Goal: Information Seeking & Learning: Learn about a topic

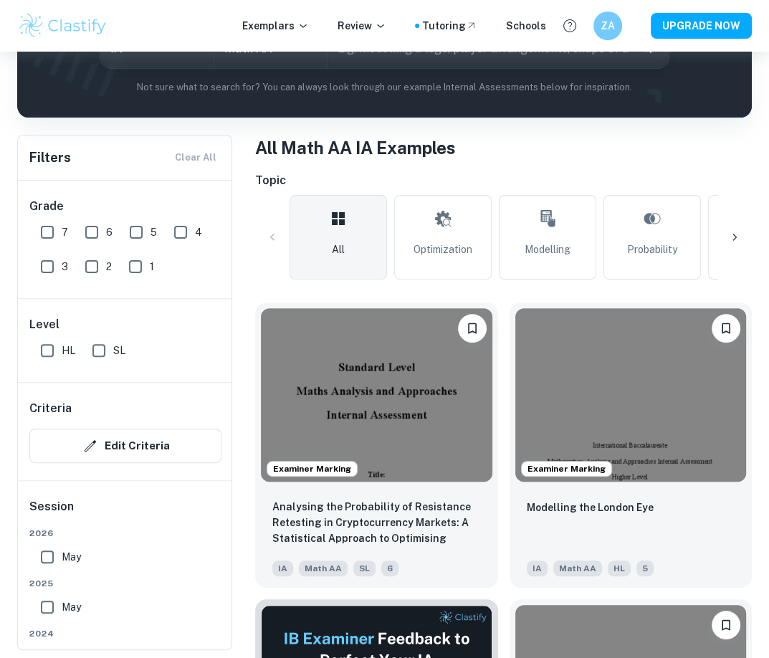
scroll to position [215, 0]
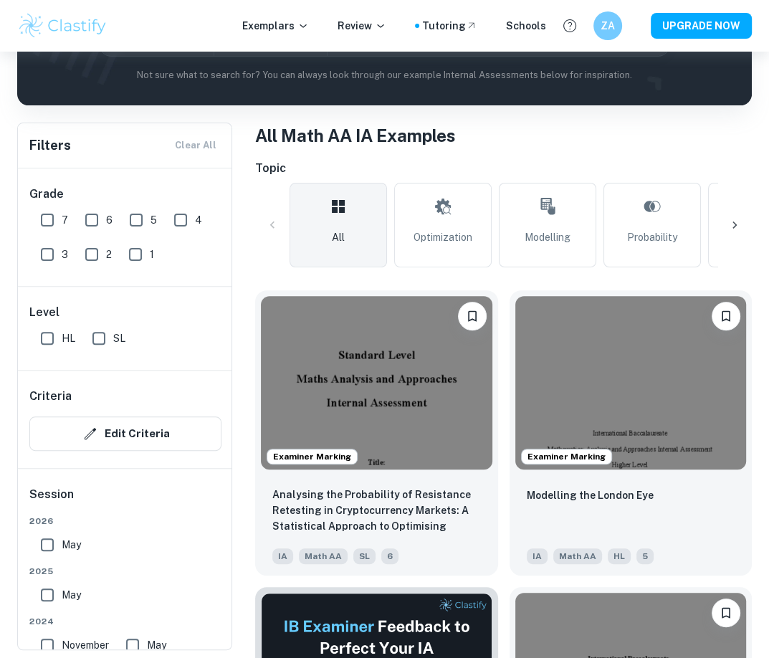
click at [734, 233] on div at bounding box center [734, 225] width 34 height 34
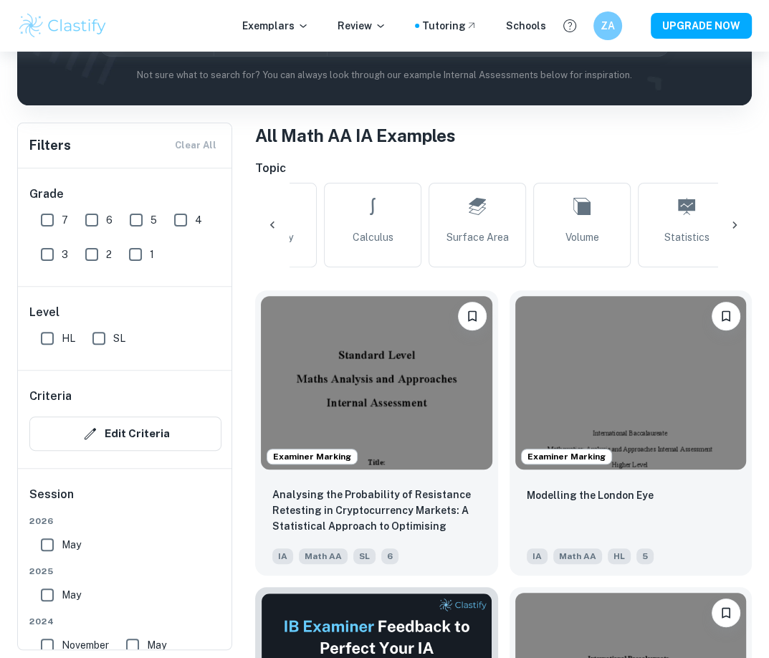
scroll to position [0, 384]
click at [51, 213] on input "7" at bounding box center [47, 220] width 29 height 29
checkbox input "true"
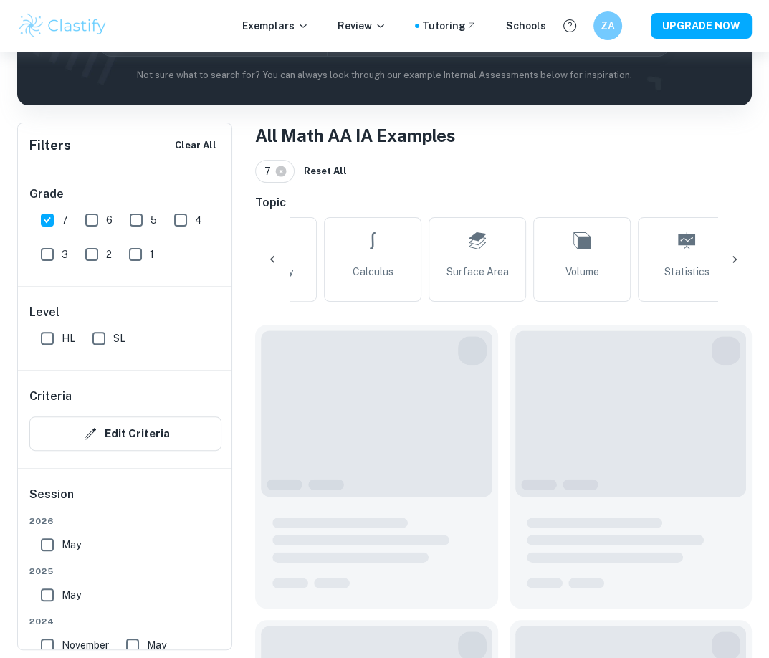
click at [53, 334] on input "HL" at bounding box center [47, 338] width 29 height 29
checkbox input "true"
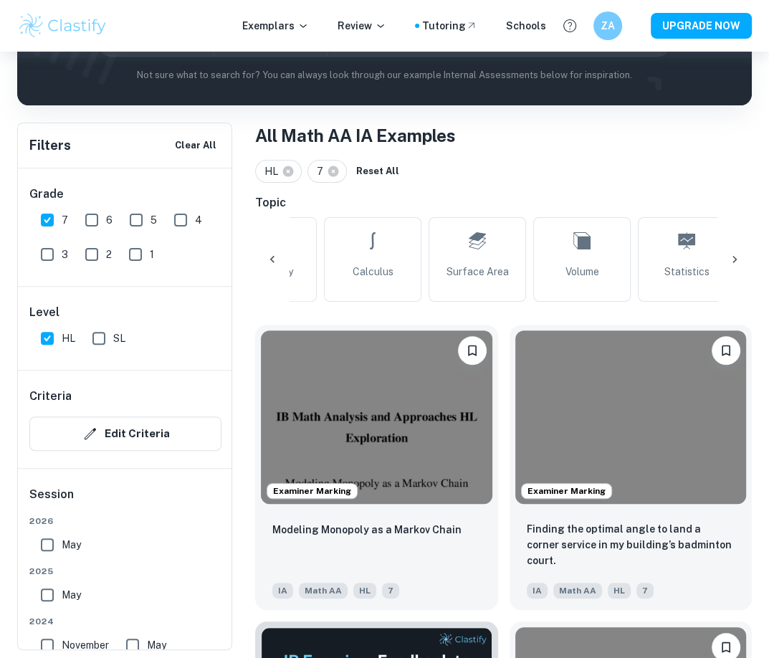
click at [732, 250] on div at bounding box center [734, 259] width 34 height 34
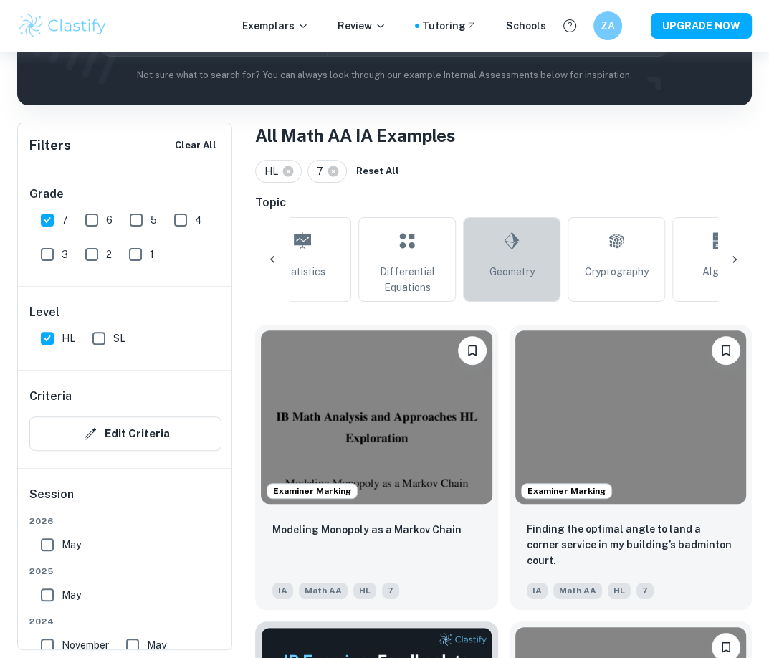
click at [556, 272] on link "Geometry" at bounding box center [511, 259] width 97 height 85
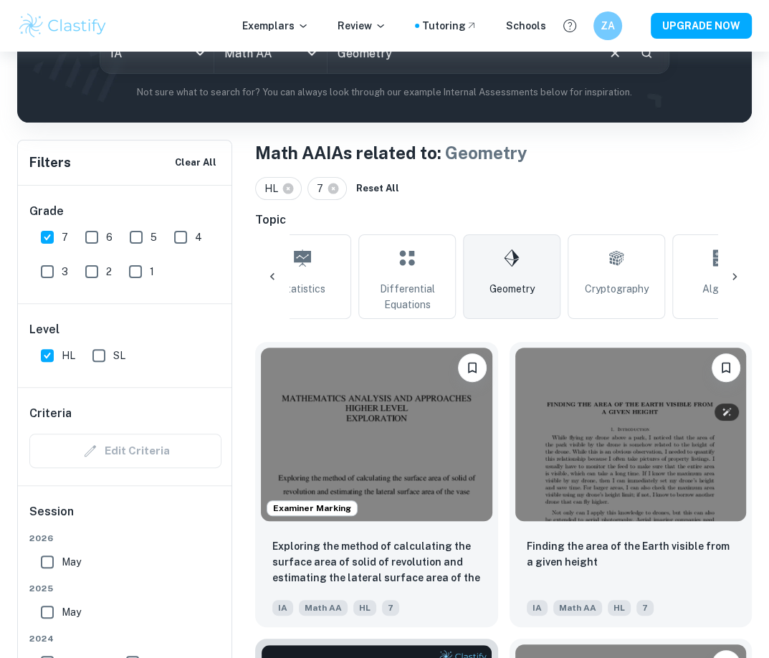
scroll to position [287, 0]
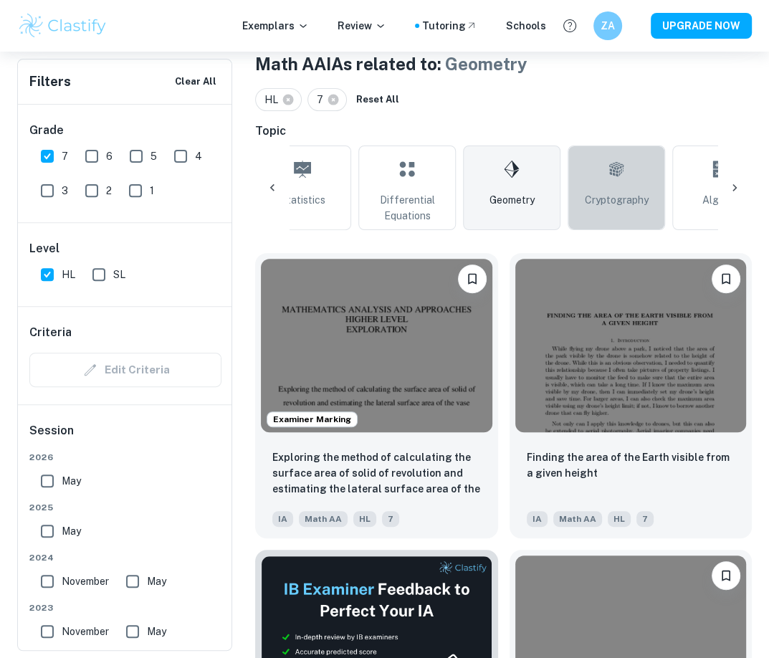
click at [658, 204] on link "Cryptography" at bounding box center [616, 187] width 97 height 85
type input "Cryptography"
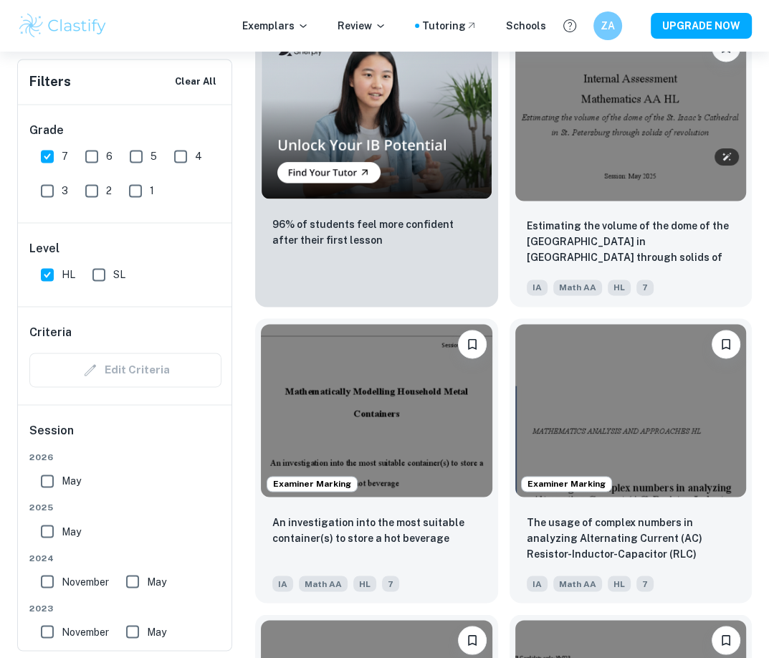
scroll to position [1433, 0]
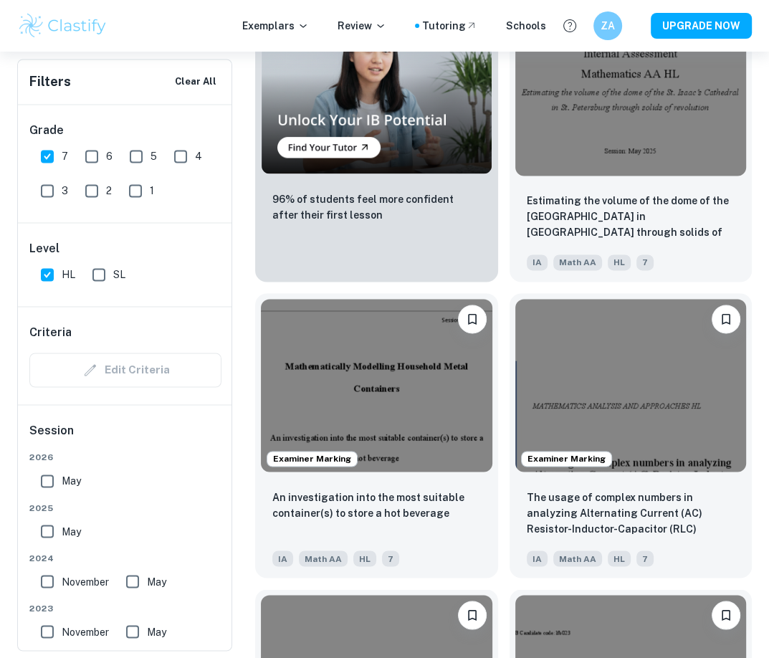
click at [615, 187] on div "Estimating the volume of the dome of the [GEOGRAPHIC_DATA] in [GEOGRAPHIC_DATA]…" at bounding box center [630, 231] width 243 height 100
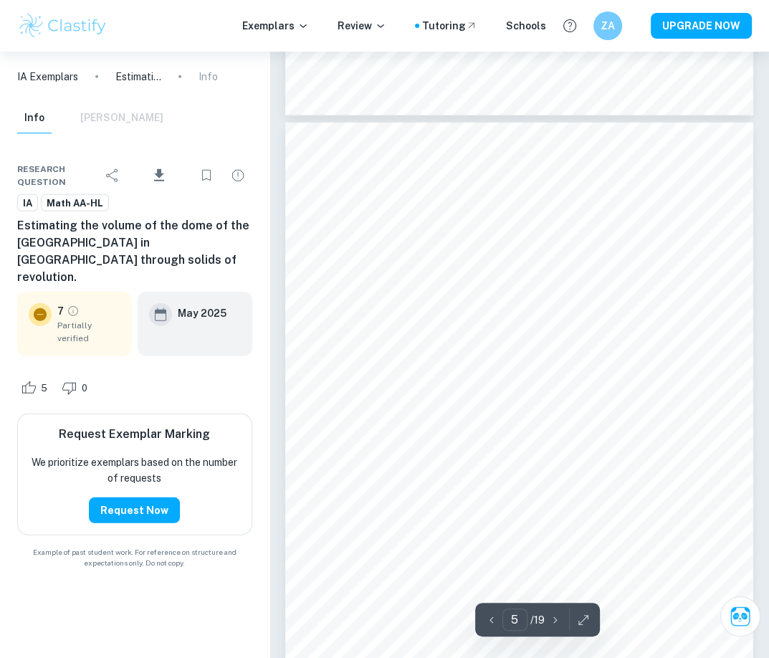
scroll to position [2723, 0]
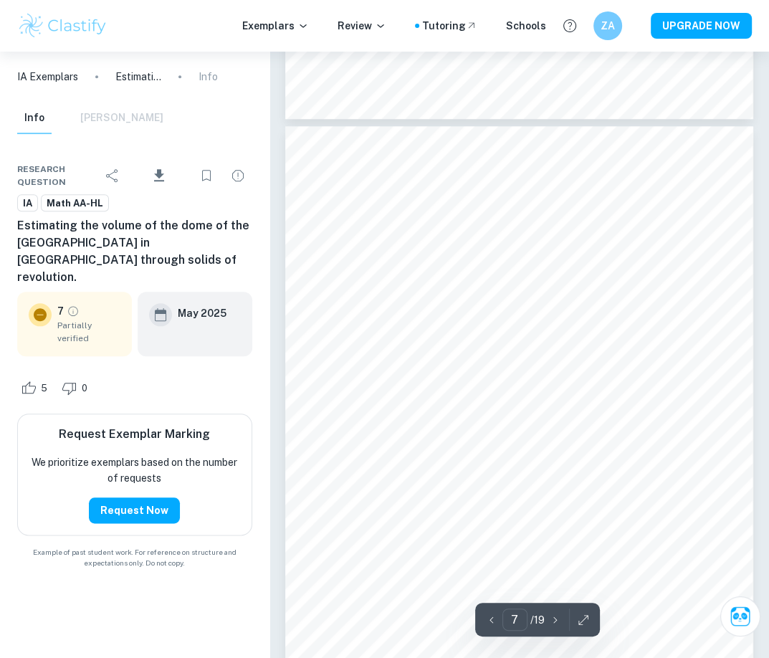
type input "8"
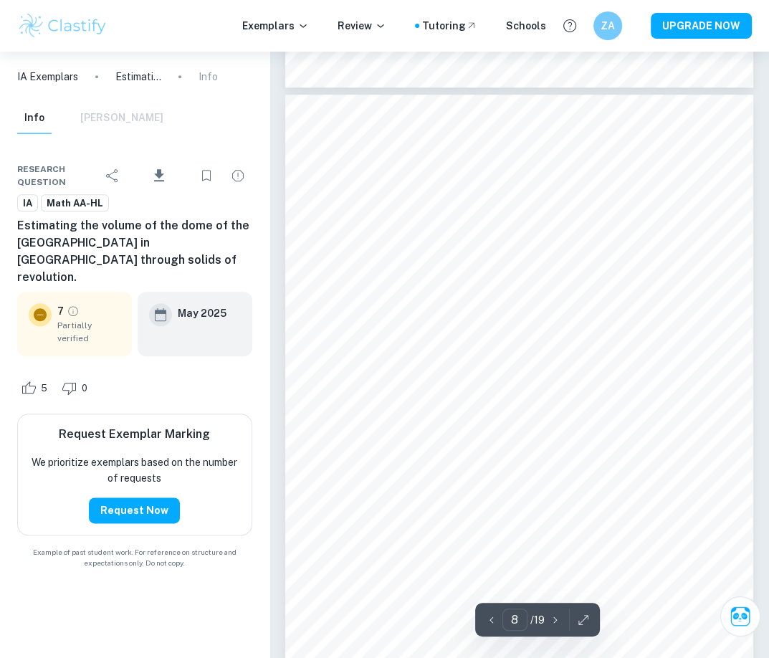
scroll to position [5302, 0]
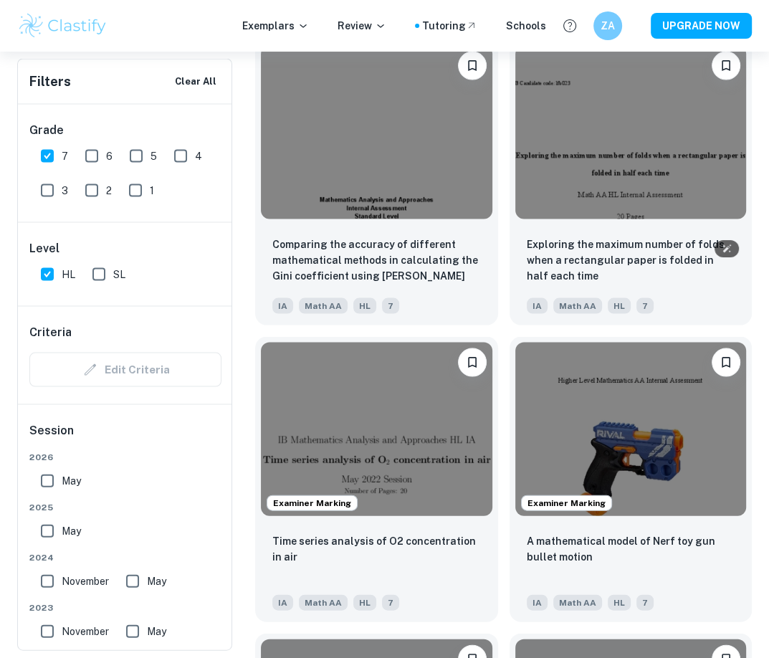
scroll to position [2006, 0]
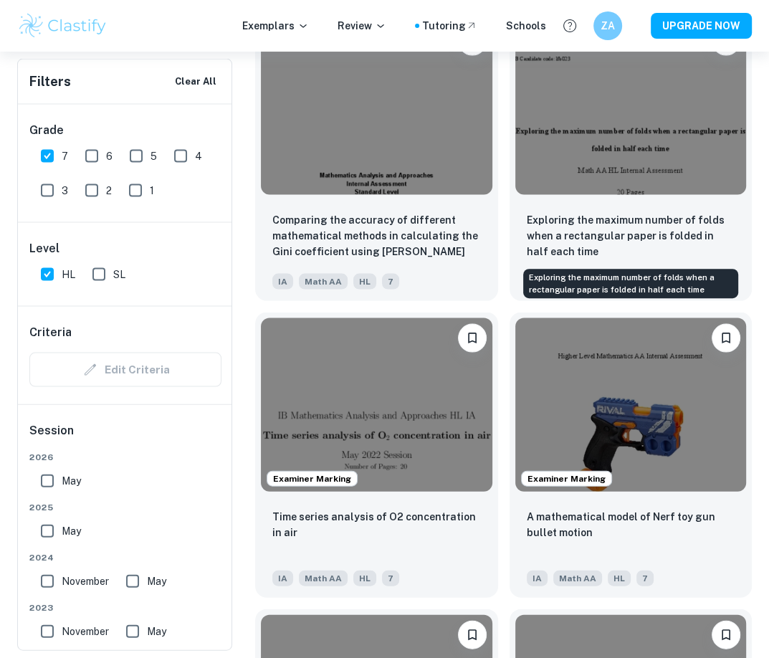
click at [573, 239] on p "Exploring the maximum number of folds when a rectangular paper is folded in hal…" at bounding box center [631, 235] width 209 height 47
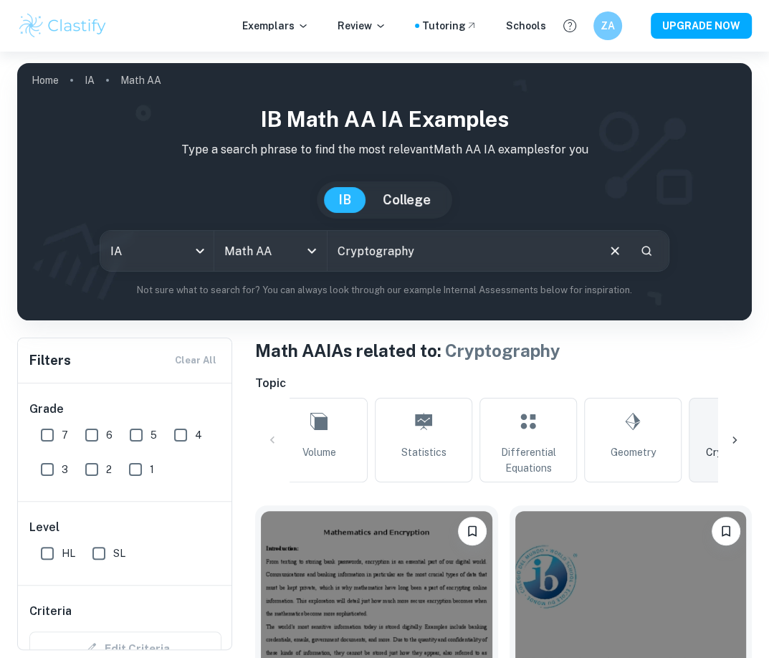
click at [497, 252] on input "Cryptography" at bounding box center [460, 251] width 267 height 40
type input "virus"
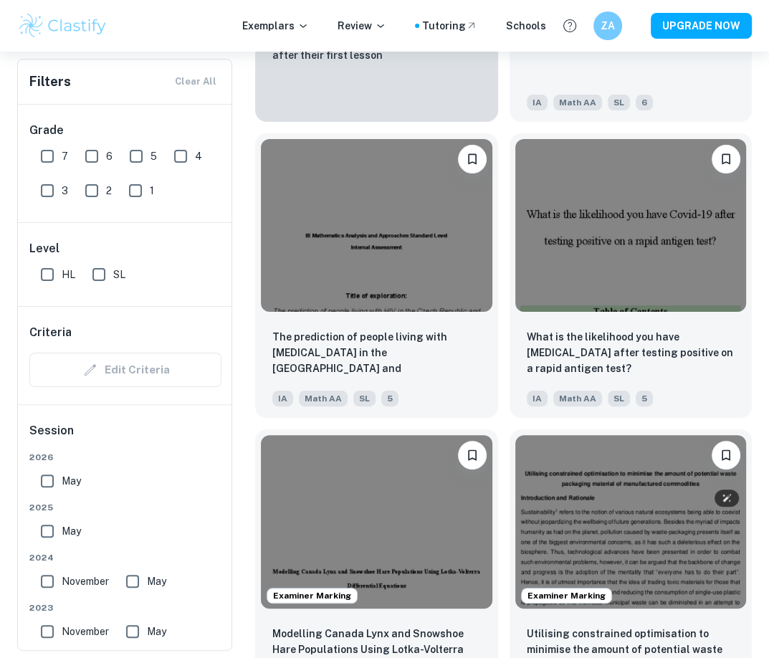
scroll to position [4084, 0]
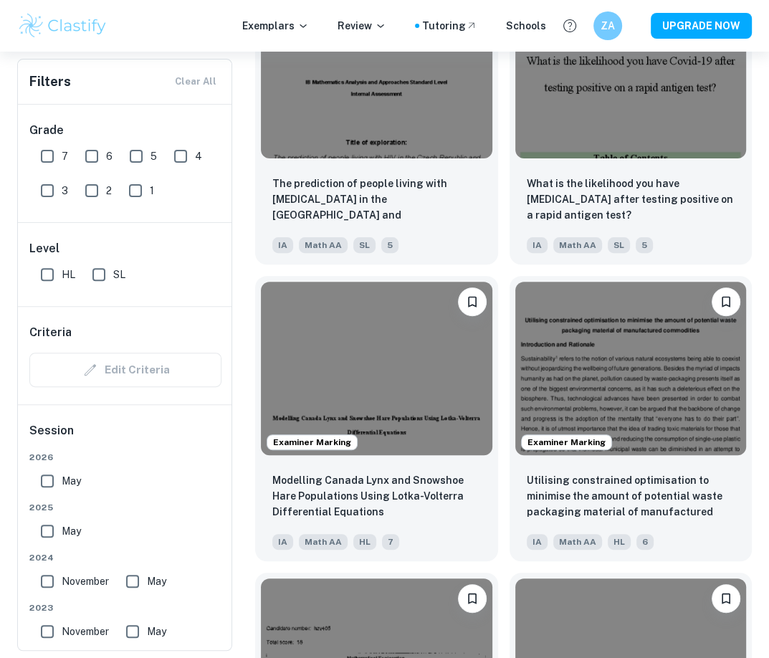
drag, startPoint x: 57, startPoint y: 158, endPoint x: 48, endPoint y: 272, distance: 115.0
click at [57, 158] on input "7" at bounding box center [47, 156] width 29 height 29
checkbox input "true"
click at [48, 272] on input "HL" at bounding box center [47, 274] width 29 height 29
checkbox input "true"
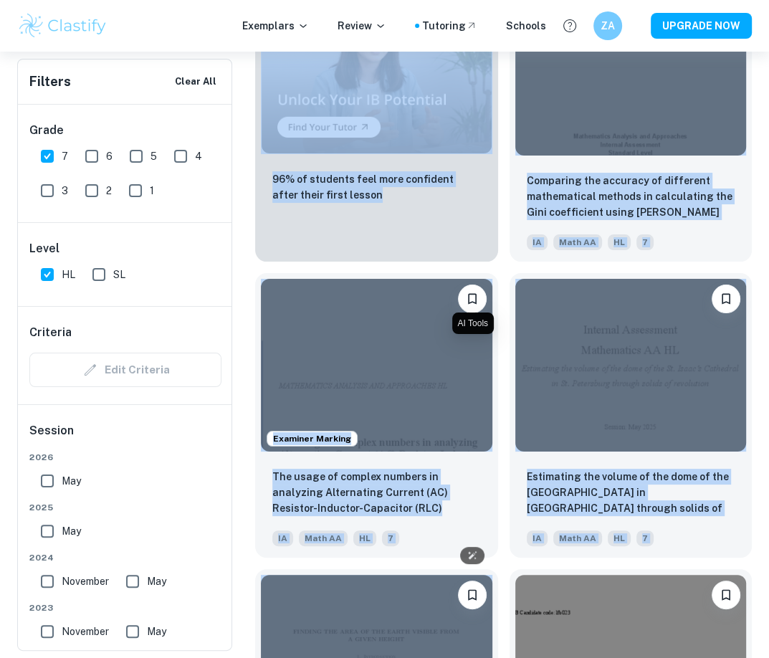
scroll to position [4027, 0]
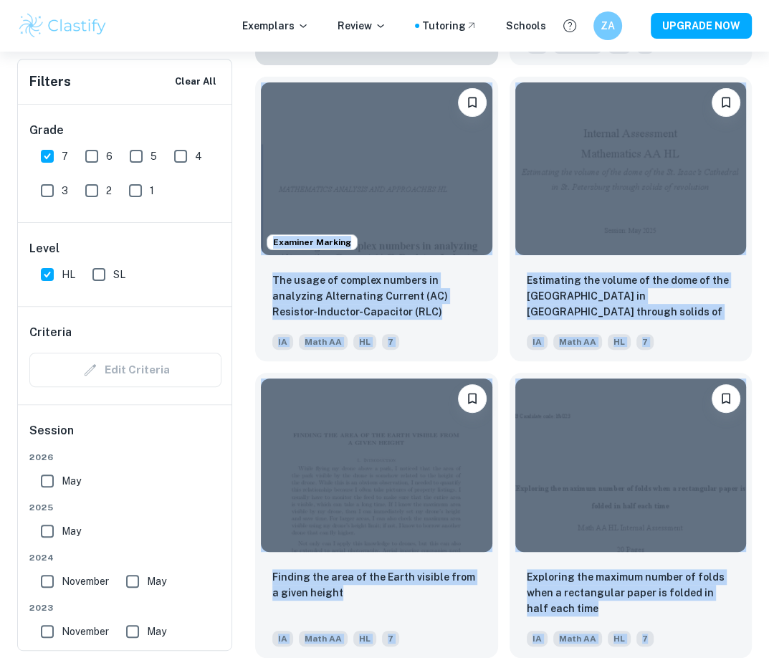
drag, startPoint x: 249, startPoint y: 193, endPoint x: 699, endPoint y: 637, distance: 632.3
copy div "Examiner Marking Modelling Canada Lynx and Snowshoe Hare Populations Using Lotk…"
